Goal: Information Seeking & Learning: Check status

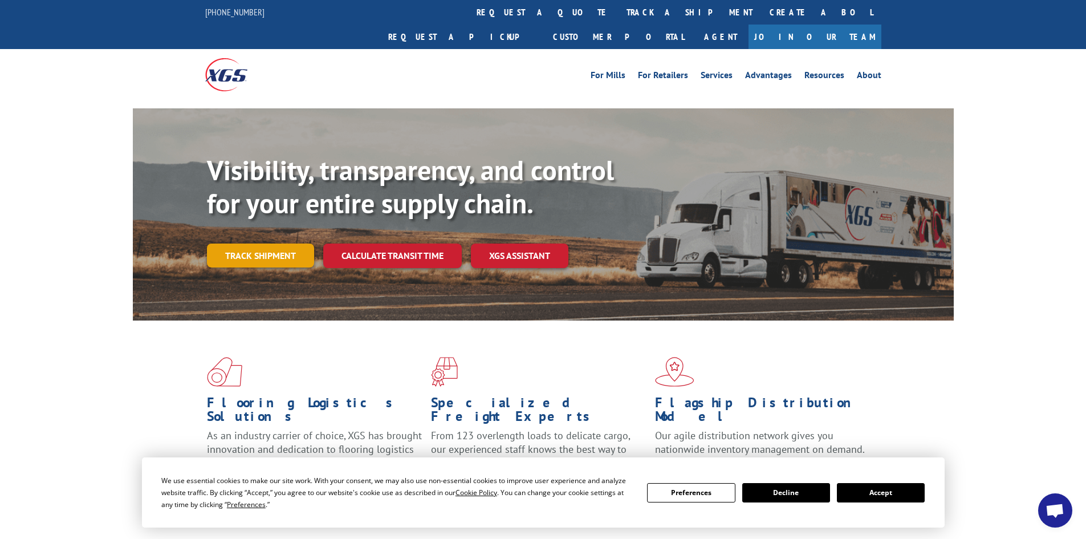
click at [263, 243] on link "Track shipment" at bounding box center [260, 255] width 107 height 24
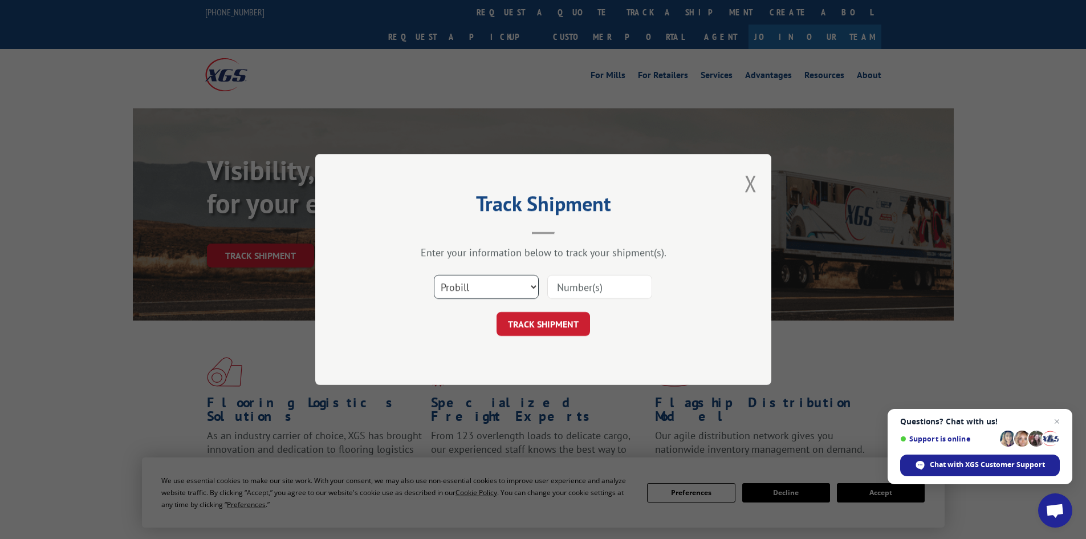
drag, startPoint x: 502, startPoint y: 289, endPoint x: 492, endPoint y: 293, distance: 10.5
click at [502, 289] on select "Select category... Probill BOL PO" at bounding box center [486, 287] width 105 height 24
select select "po"
click at [434, 275] on select "Select category... Probill BOL PO" at bounding box center [486, 287] width 105 height 24
click at [593, 286] on input at bounding box center [599, 287] width 105 height 24
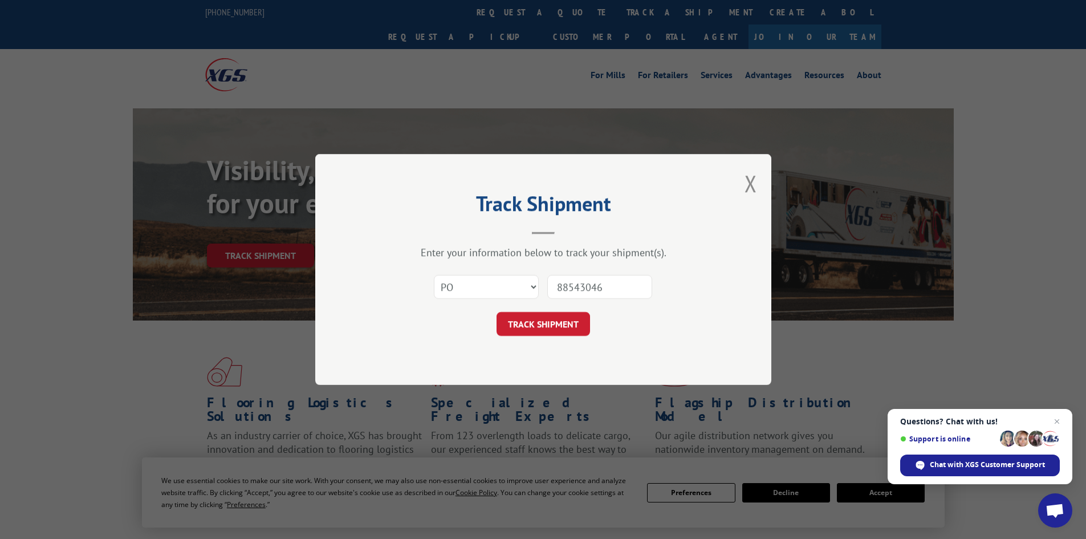
type input "88543046"
click at [496, 312] on button "TRACK SHIPMENT" at bounding box center [542, 324] width 93 height 24
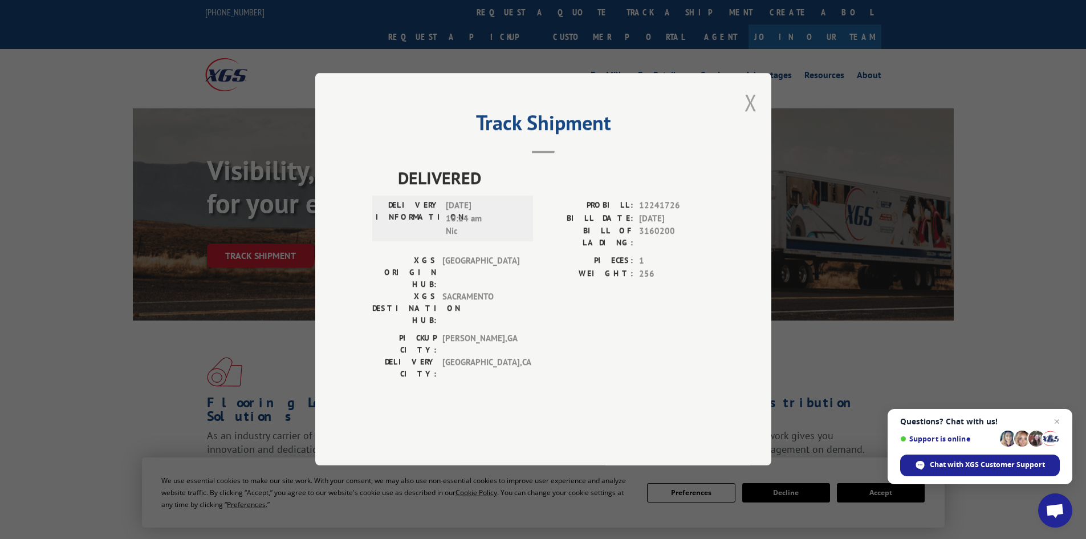
click at [755, 117] on button "Close modal" at bounding box center [750, 102] width 13 height 30
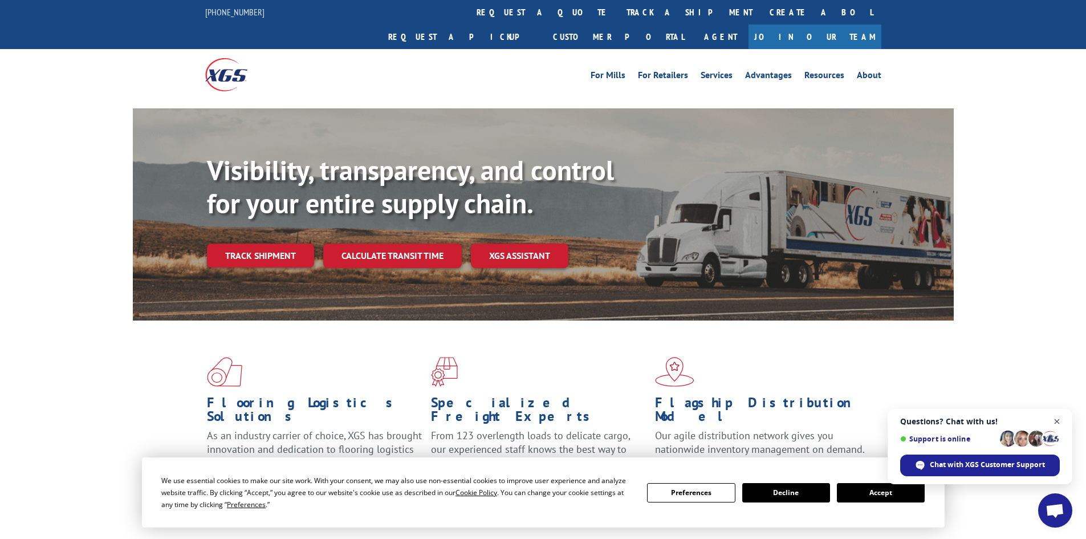
click at [1056, 418] on span "Close chat" at bounding box center [1057, 421] width 14 height 14
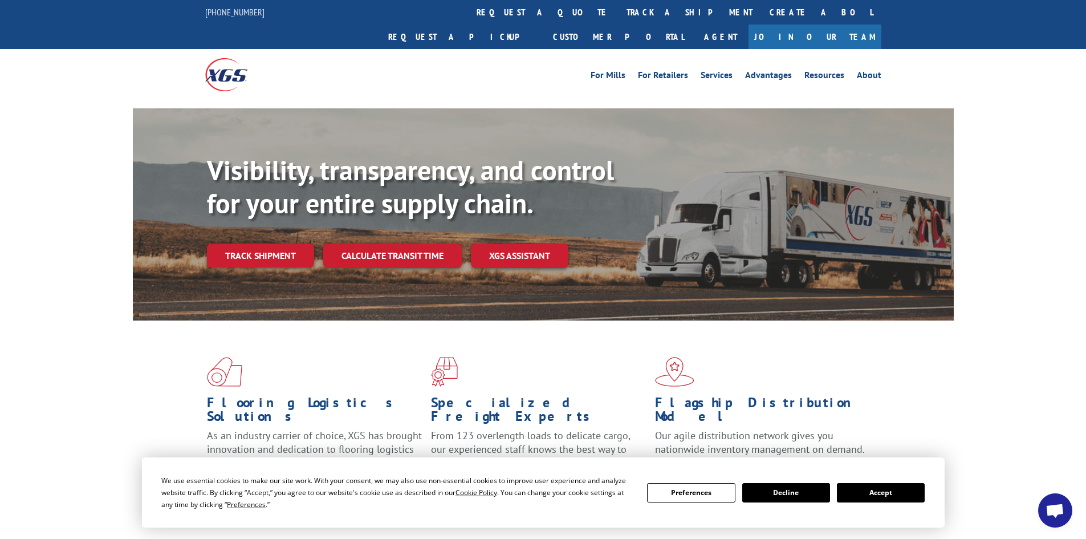
click at [779, 493] on button "Decline" at bounding box center [786, 492] width 88 height 19
